Goal: Information Seeking & Learning: Learn about a topic

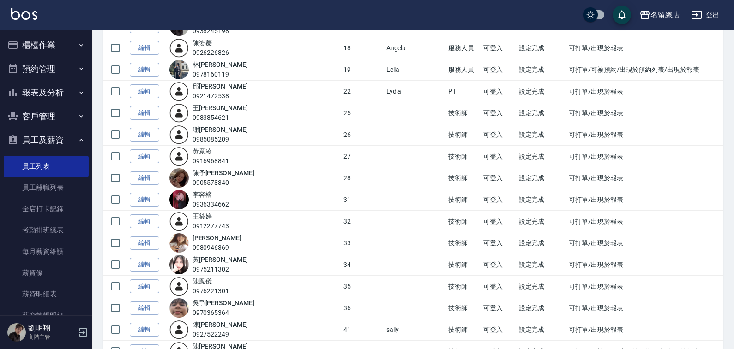
click at [46, 139] on button "員工及薪資" at bounding box center [46, 140] width 85 height 24
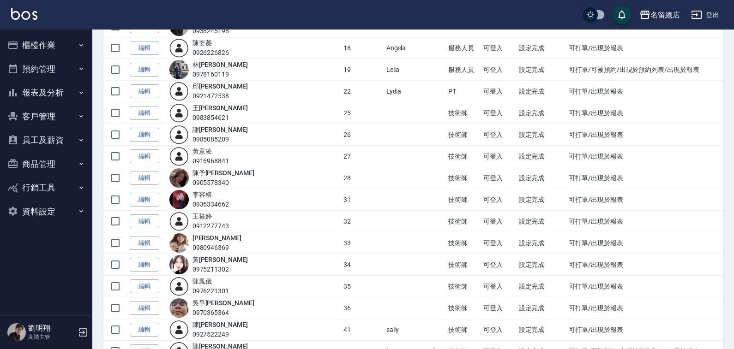
click at [42, 97] on button "報表及分析" at bounding box center [46, 93] width 85 height 24
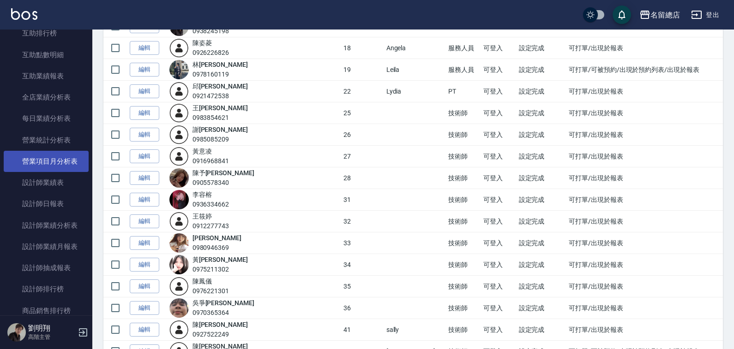
scroll to position [231, 0]
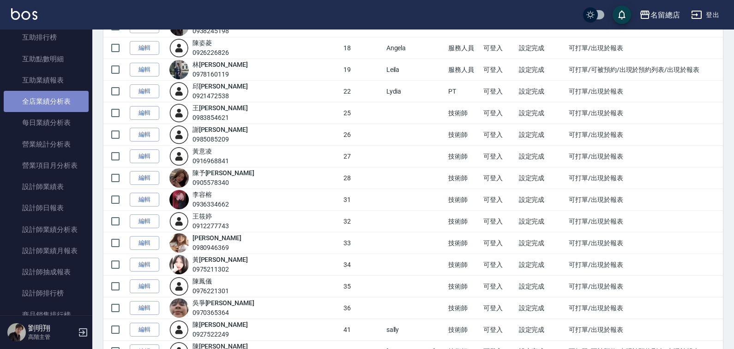
click at [55, 103] on link "全店業績分析表" at bounding box center [46, 101] width 85 height 21
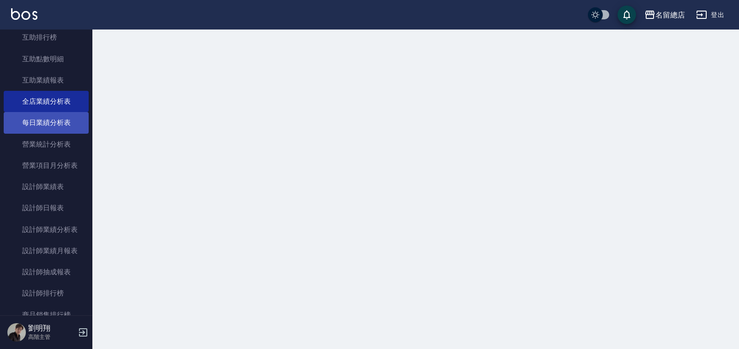
click at [56, 114] on link "每日業績分析表" at bounding box center [46, 122] width 85 height 21
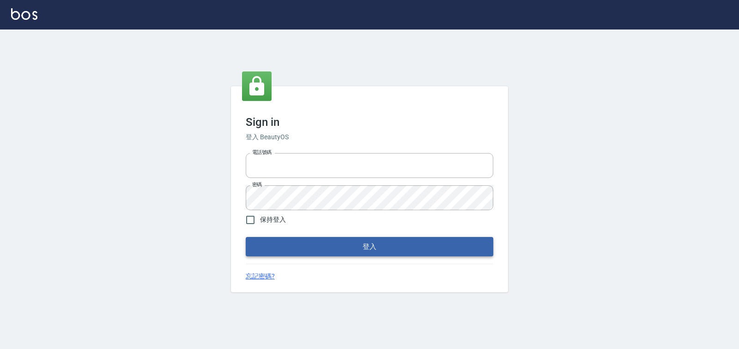
type input "0938245198"
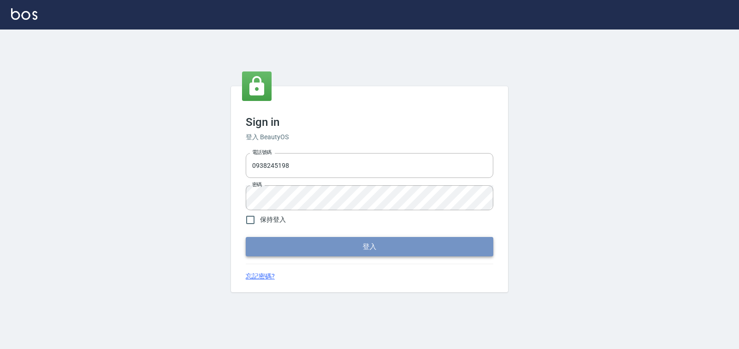
click at [307, 244] on button "登入" at bounding box center [369, 246] width 247 height 19
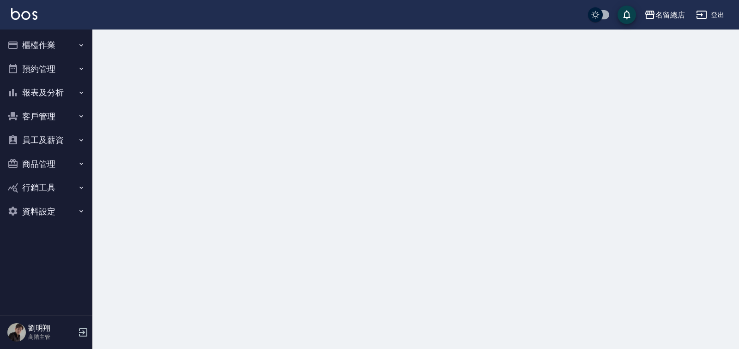
click at [59, 96] on button "報表及分析" at bounding box center [46, 93] width 85 height 24
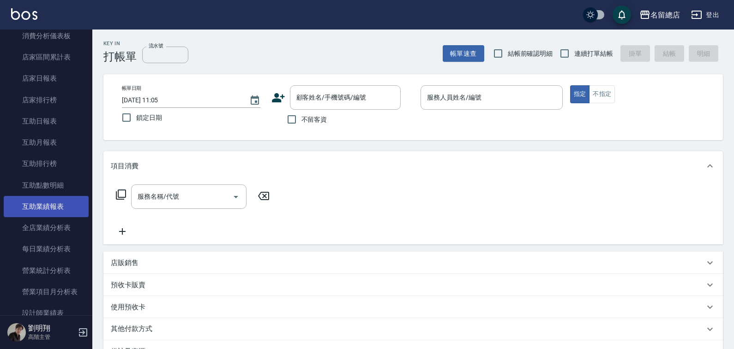
scroll to position [231, 0]
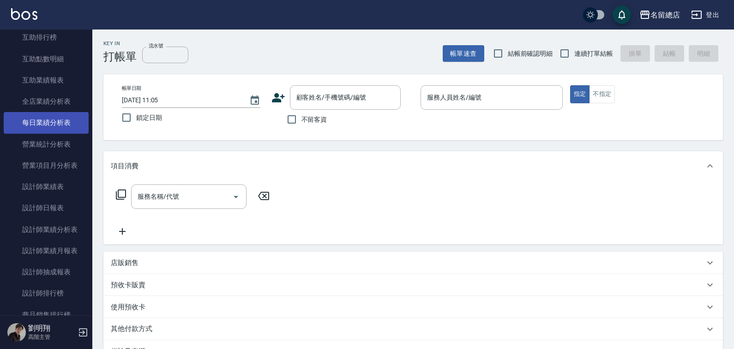
click at [55, 117] on link "每日業績分析表" at bounding box center [46, 122] width 85 height 21
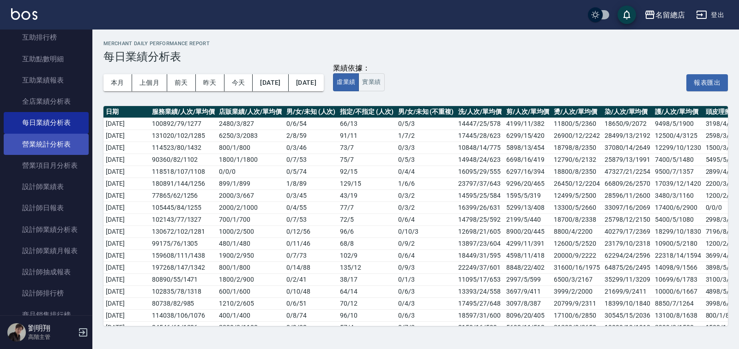
click at [64, 141] on link "營業統計分析表" at bounding box center [46, 144] width 85 height 21
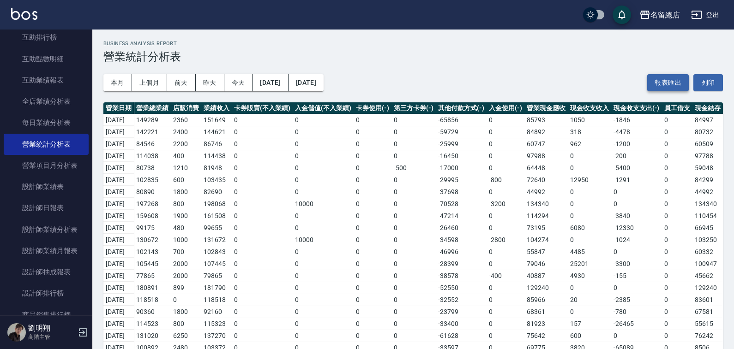
click at [667, 80] on button "報表匯出" at bounding box center [668, 82] width 42 height 17
